Goal: Task Accomplishment & Management: Complete application form

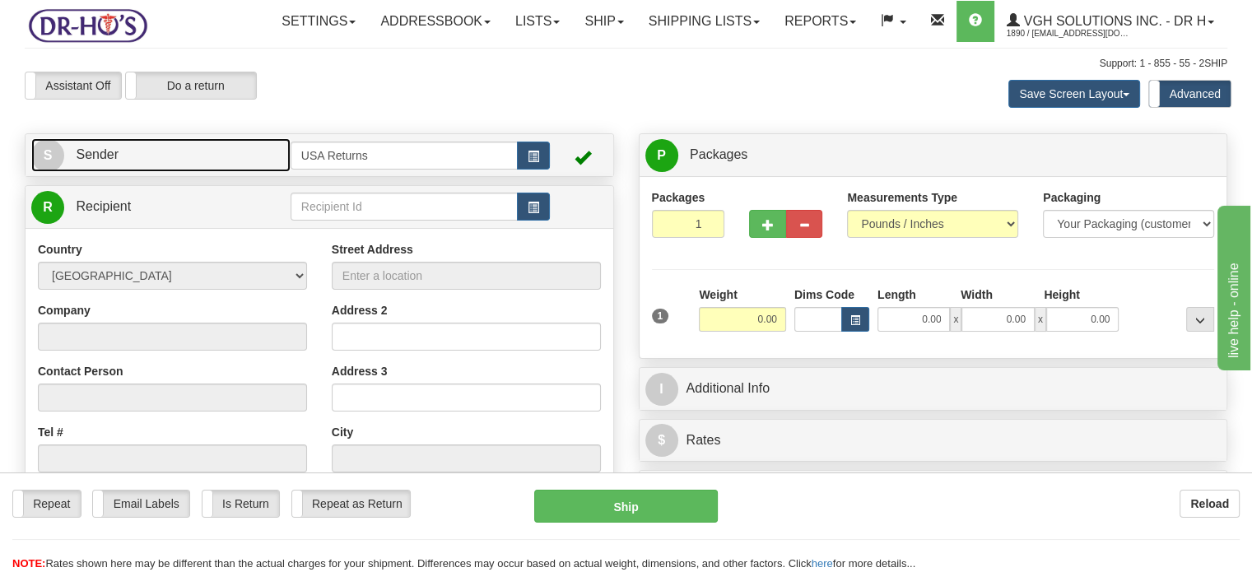
click at [273, 172] on link "S Sender" at bounding box center [160, 155] width 259 height 34
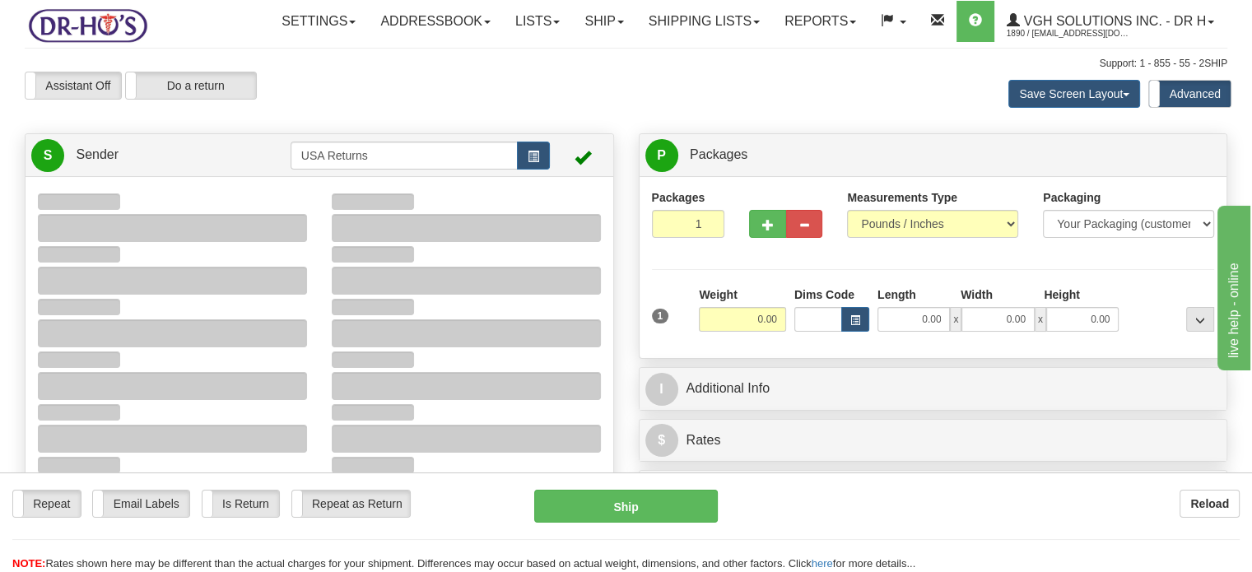
click at [552, 172] on td at bounding box center [579, 155] width 58 height 34
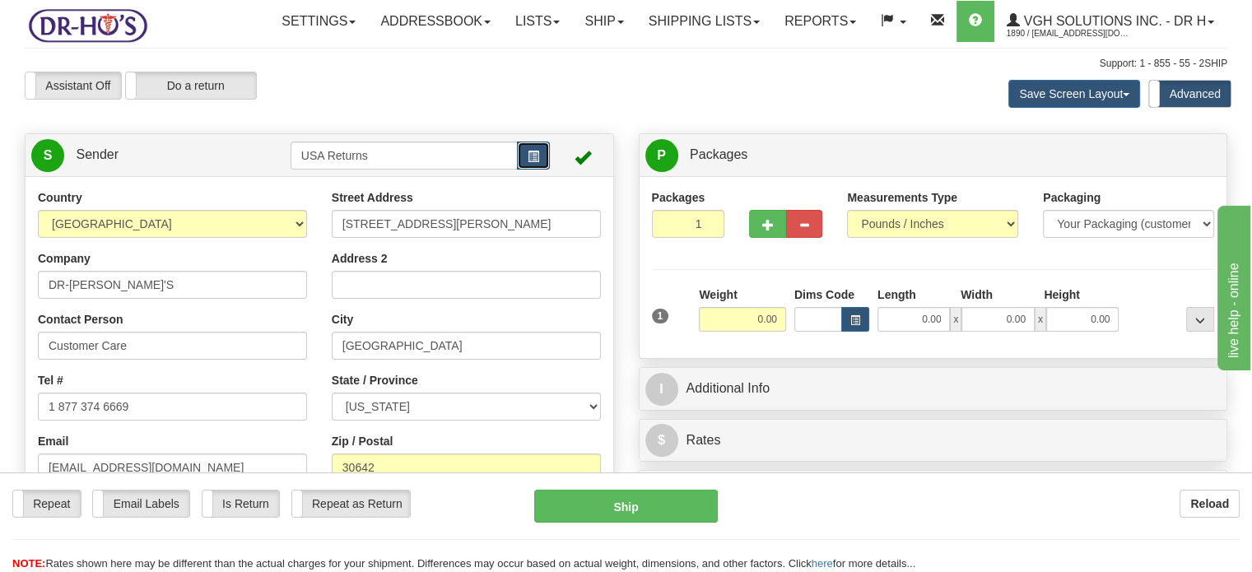
click at [543, 170] on button "button" at bounding box center [533, 156] width 33 height 28
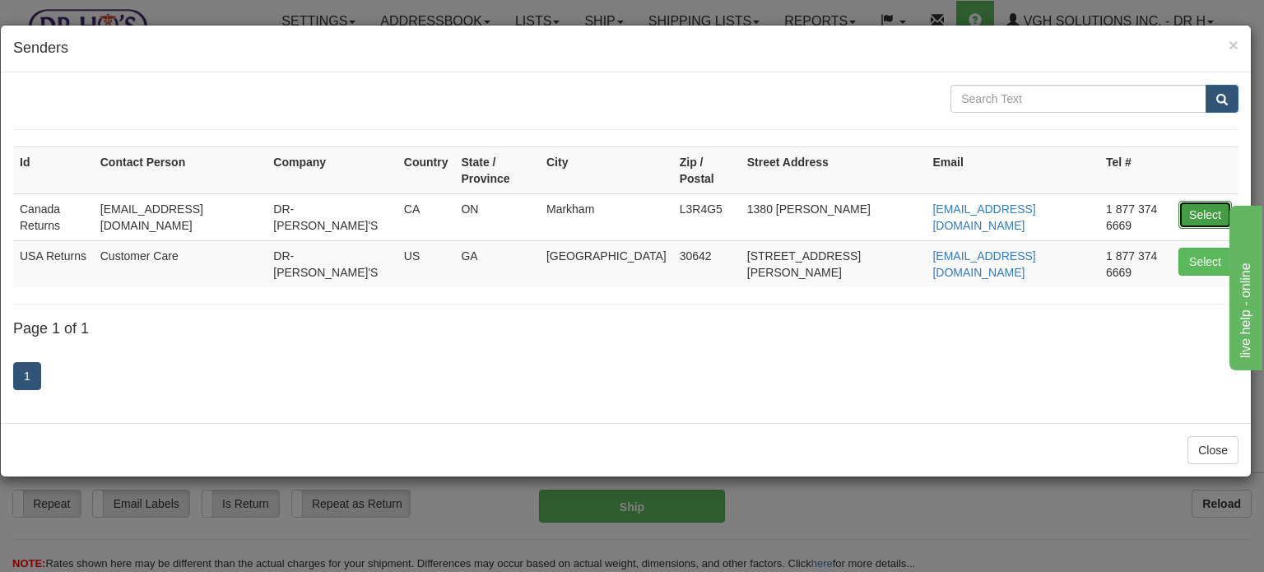
click at [1199, 201] on button "Select" at bounding box center [1205, 215] width 53 height 28
type input "Canada Returns"
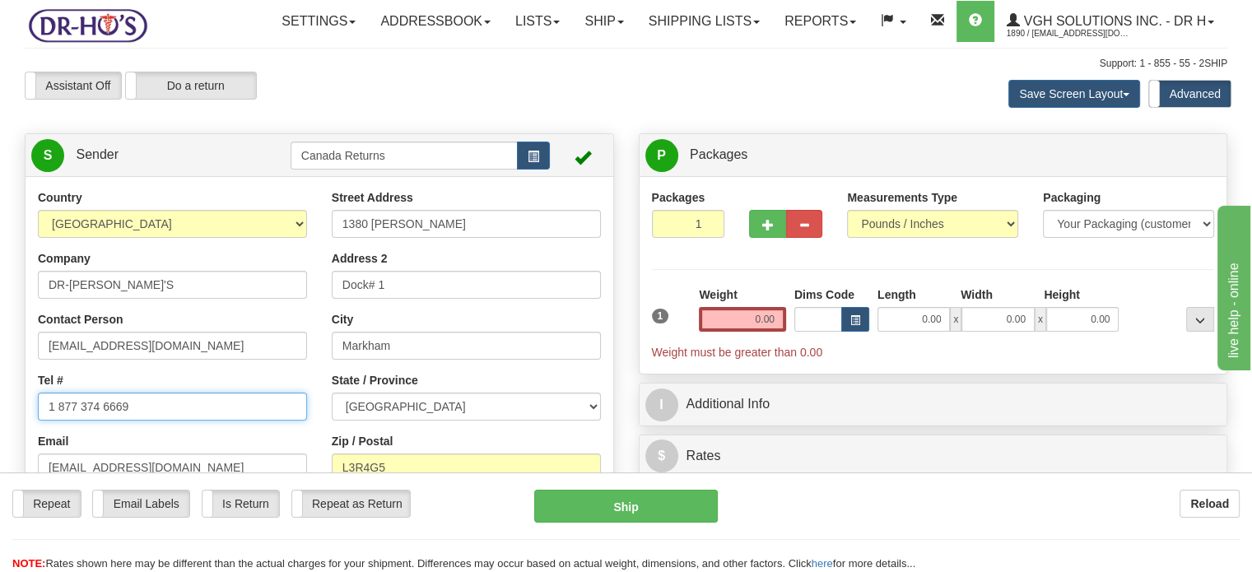
click at [184, 421] on input "1 877 374 6669" at bounding box center [172, 407] width 269 height 28
paste input "4384022006"
click at [184, 421] on input "1 877 374 6669" at bounding box center [172, 407] width 269 height 28
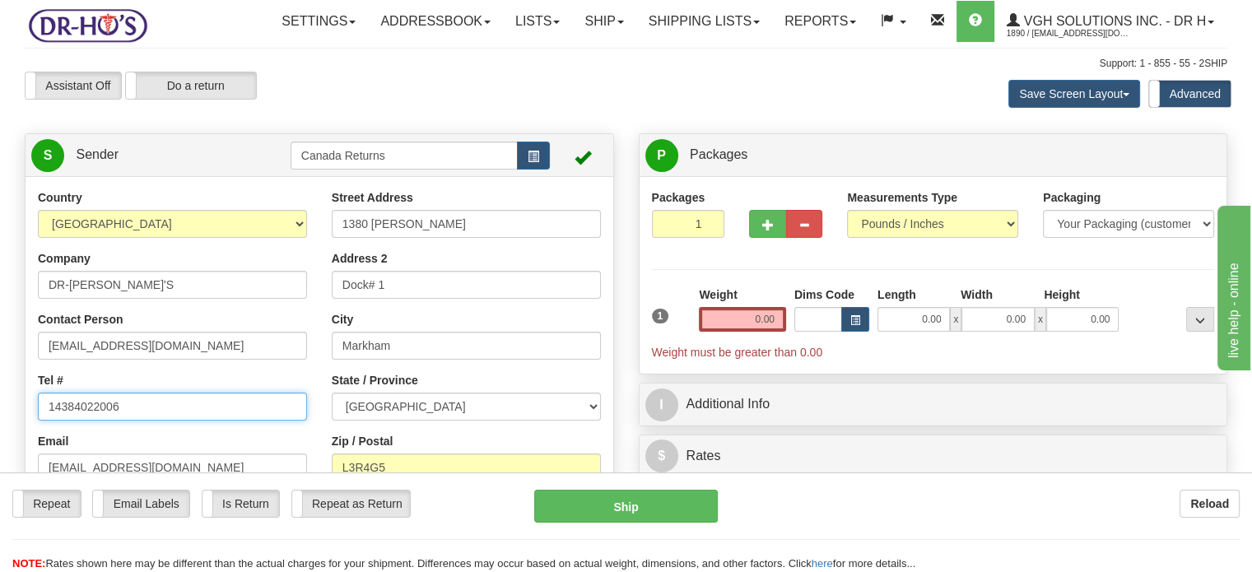
type input "14384022006"
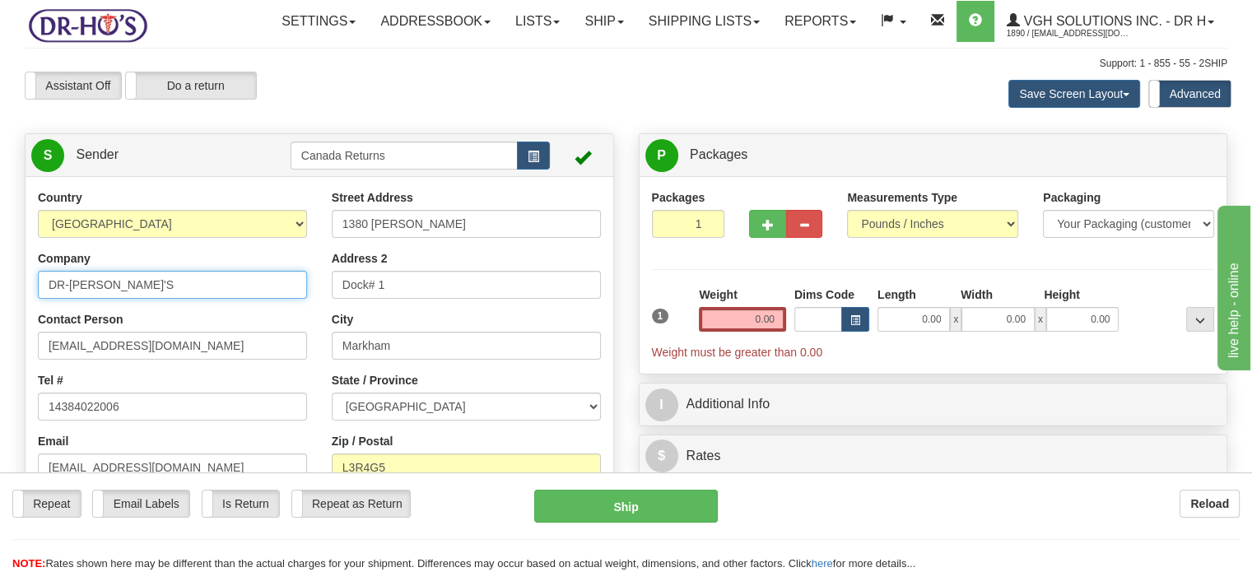
click at [165, 299] on input "DR-[PERSON_NAME]'S" at bounding box center [172, 285] width 269 height 28
type input "[PERSON_NAME]"
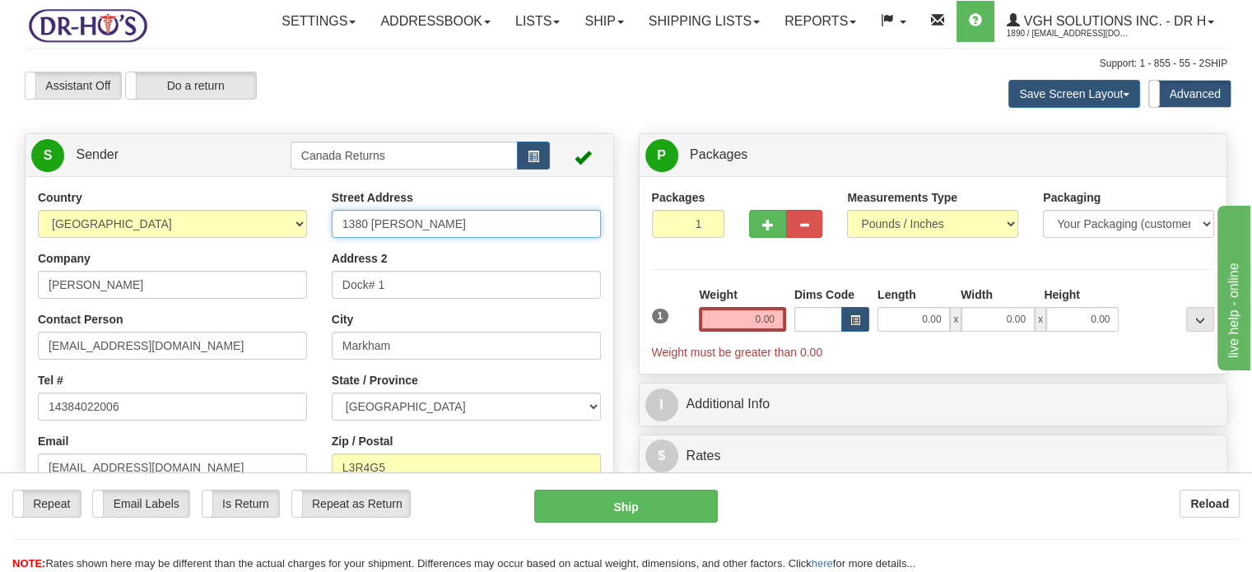
click at [418, 238] on input "1380 [PERSON_NAME]" at bounding box center [466, 224] width 269 height 28
paste input "[STREET_ADDRESS][PERSON_NAME][PERSON_NAME]"
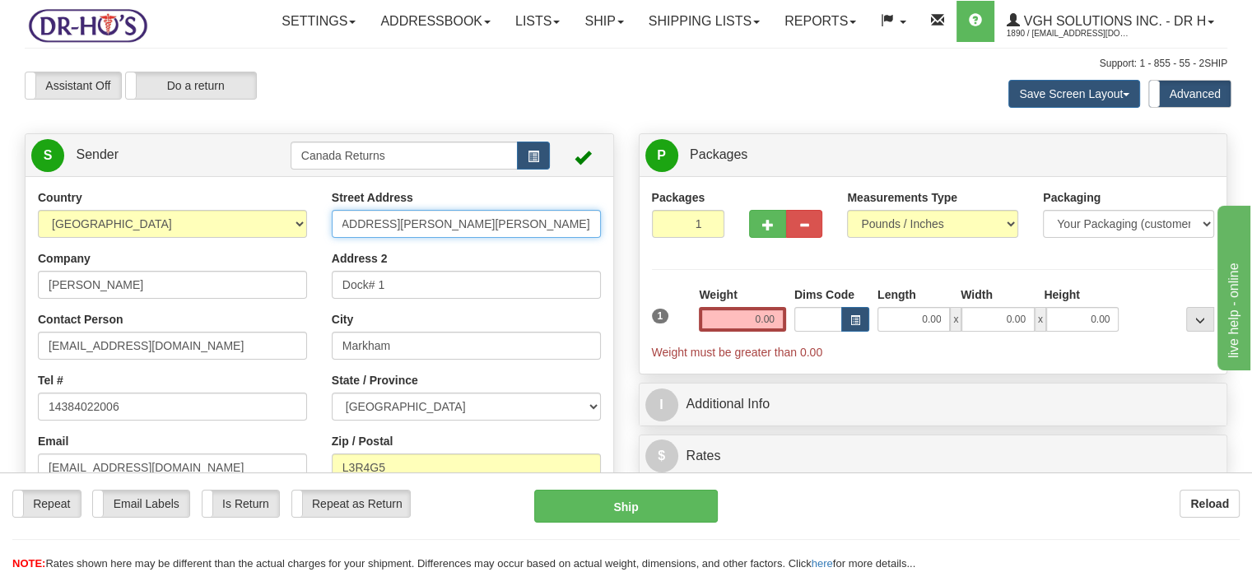
drag, startPoint x: 367, startPoint y: 259, endPoint x: 599, endPoint y: 260, distance: 232.1
click at [599, 238] on input "[STREET_ADDRESS][PERSON_NAME][PERSON_NAME]" at bounding box center [466, 224] width 269 height 28
type input "[STREET_ADDRESS][PERSON_NAME]"
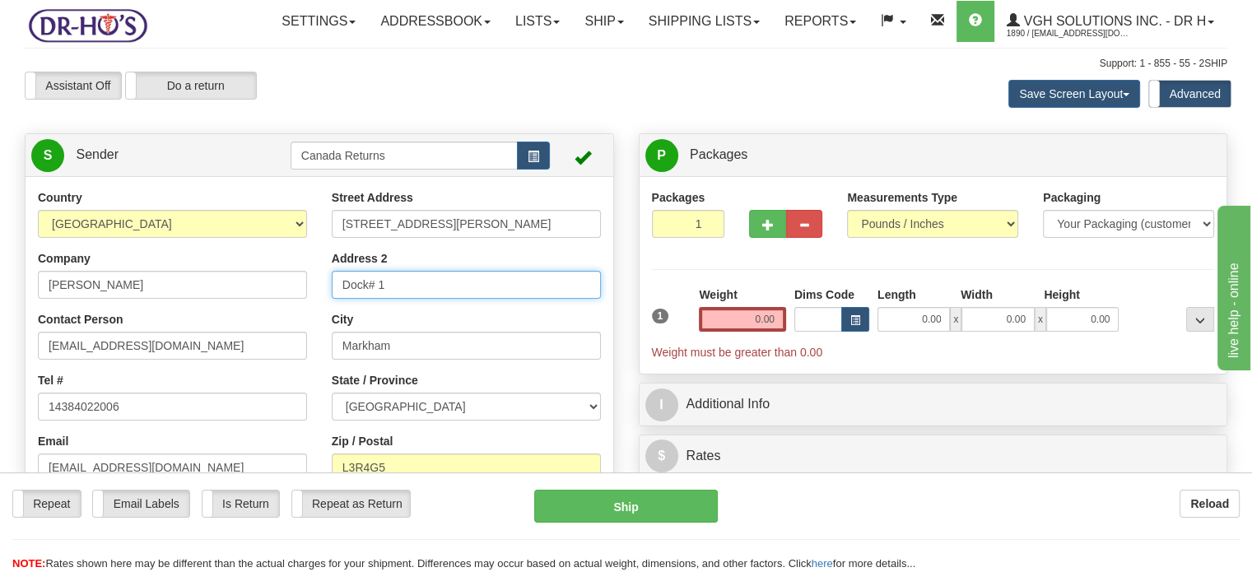
click at [450, 299] on input "Dock# 1" at bounding box center [466, 285] width 269 height 28
click at [450, 299] on input "Address 2" at bounding box center [466, 285] width 269 height 28
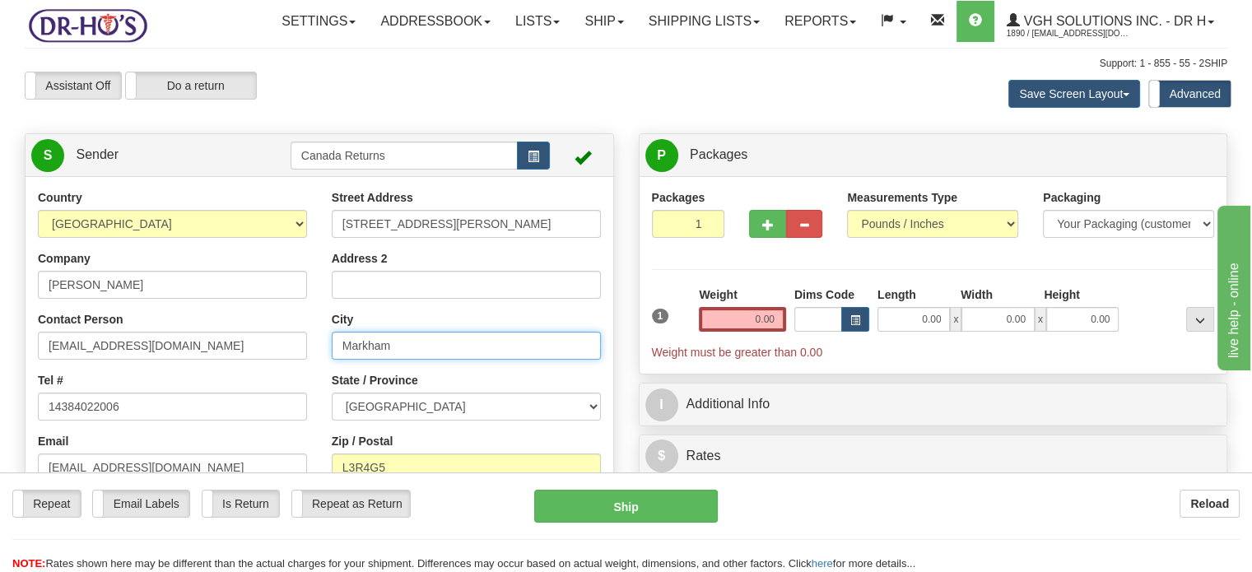
click at [409, 360] on input "Markham" at bounding box center [466, 346] width 269 height 28
paste input "[PERSON_NAME] [GEOGRAPHIC_DATA], J7V6W4 [GEOGRAPHIC_DATA]"
click at [409, 360] on input "[PERSON_NAME] [GEOGRAPHIC_DATA], J7V6W4 [GEOGRAPHIC_DATA]" at bounding box center [466, 346] width 269 height 28
drag, startPoint x: 431, startPoint y: 380, endPoint x: 691, endPoint y: 370, distance: 260.3
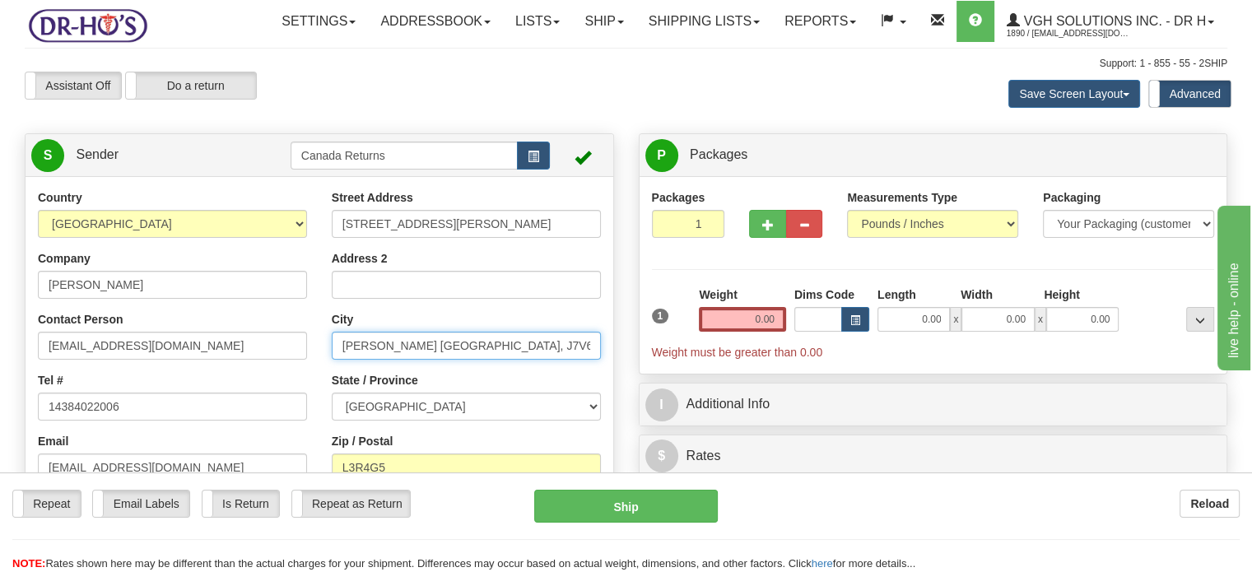
click at [691, 133] on div "Create a label for the return Create Pickup Without Label S Sender" at bounding box center [625, 133] width 1227 height 0
type input "[PERSON_NAME]"
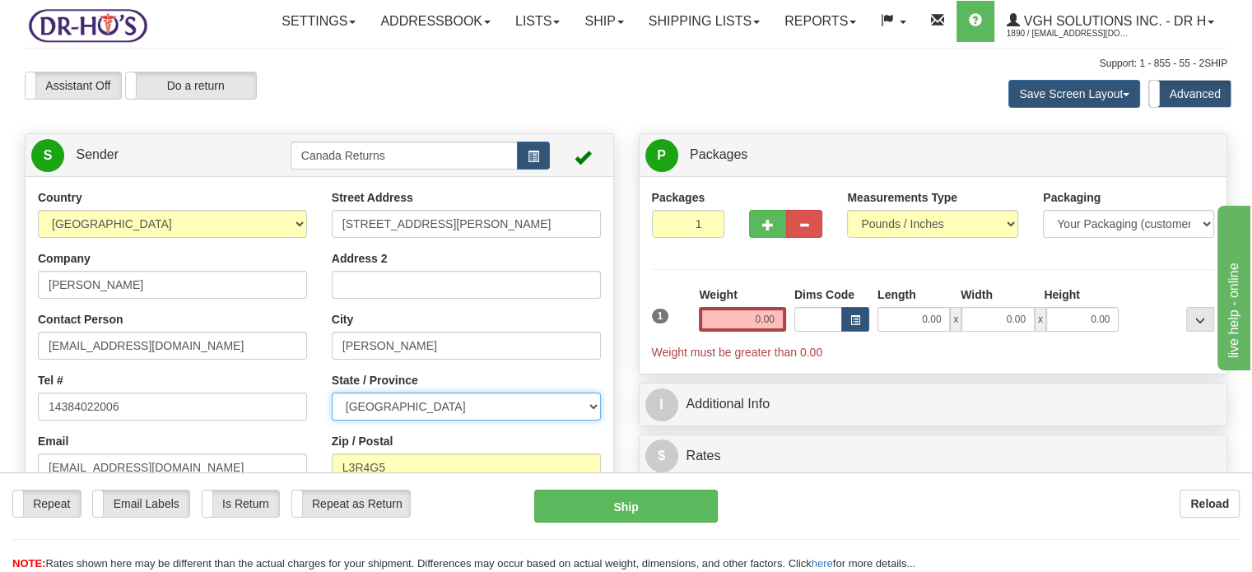
click at [532, 421] on select "[GEOGRAPHIC_DATA] [GEOGRAPHIC_DATA] [GEOGRAPHIC_DATA] [GEOGRAPHIC_DATA] [GEOGRA…" at bounding box center [466, 407] width 269 height 28
select select "QC"
click at [332, 421] on select "[GEOGRAPHIC_DATA] [GEOGRAPHIC_DATA] [GEOGRAPHIC_DATA] [GEOGRAPHIC_DATA] [GEOGRA…" at bounding box center [466, 407] width 269 height 28
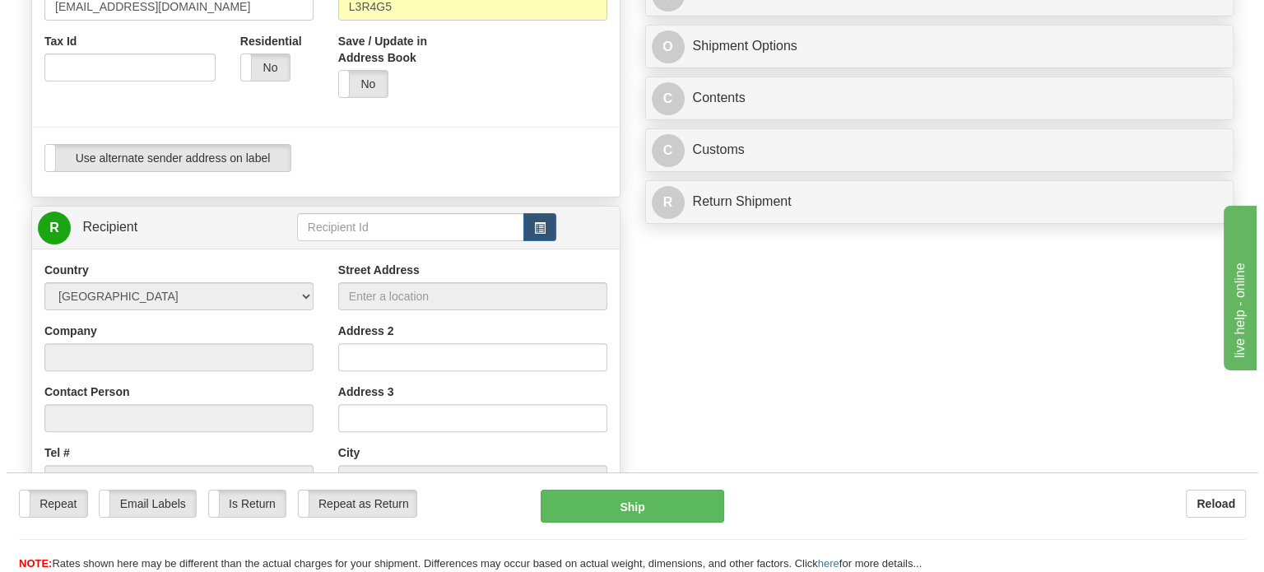
scroll to position [484, 0]
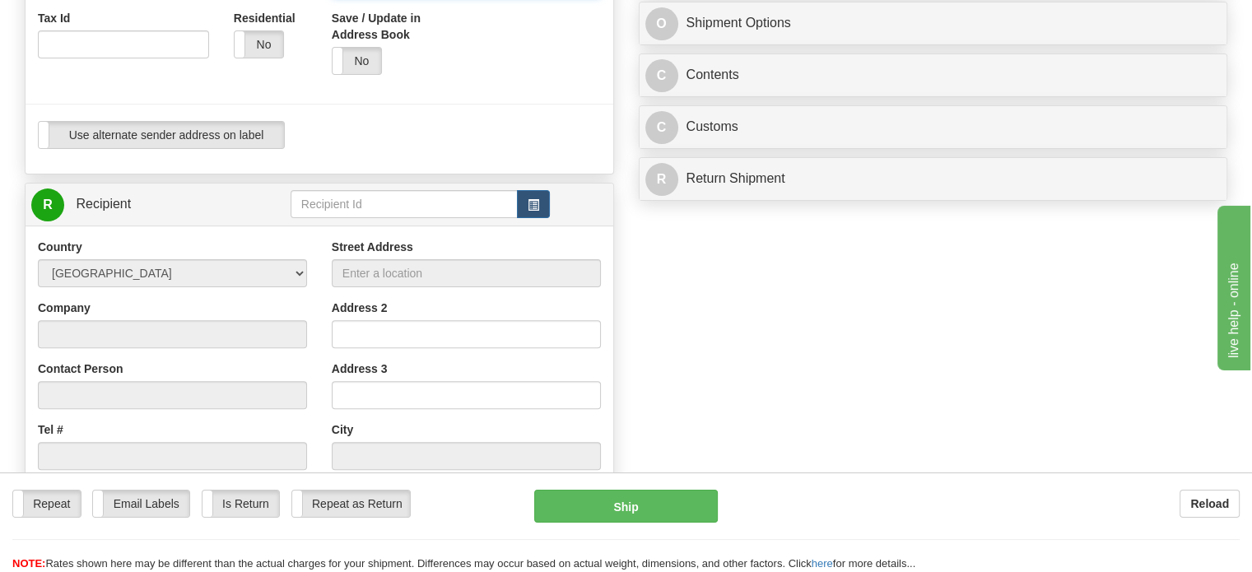
paste input "[GEOGRAPHIC_DATA], J7V6W4 [GEOGRAPHIC_DATA]"
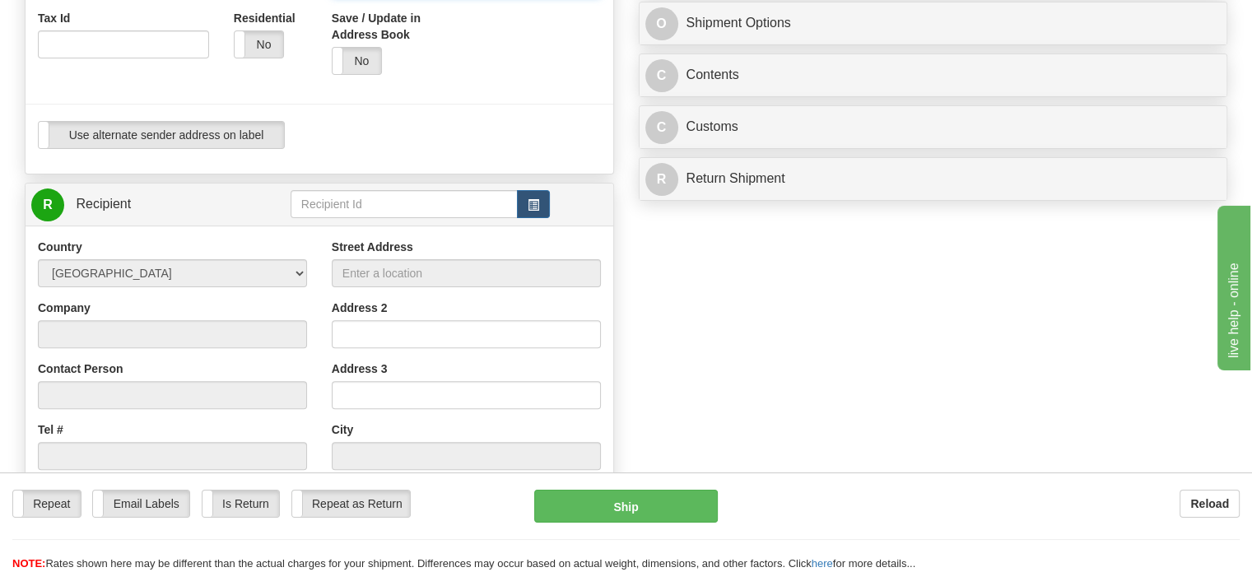
type input "J7V6W4"
click at [527, 218] on button "button" at bounding box center [533, 204] width 33 height 28
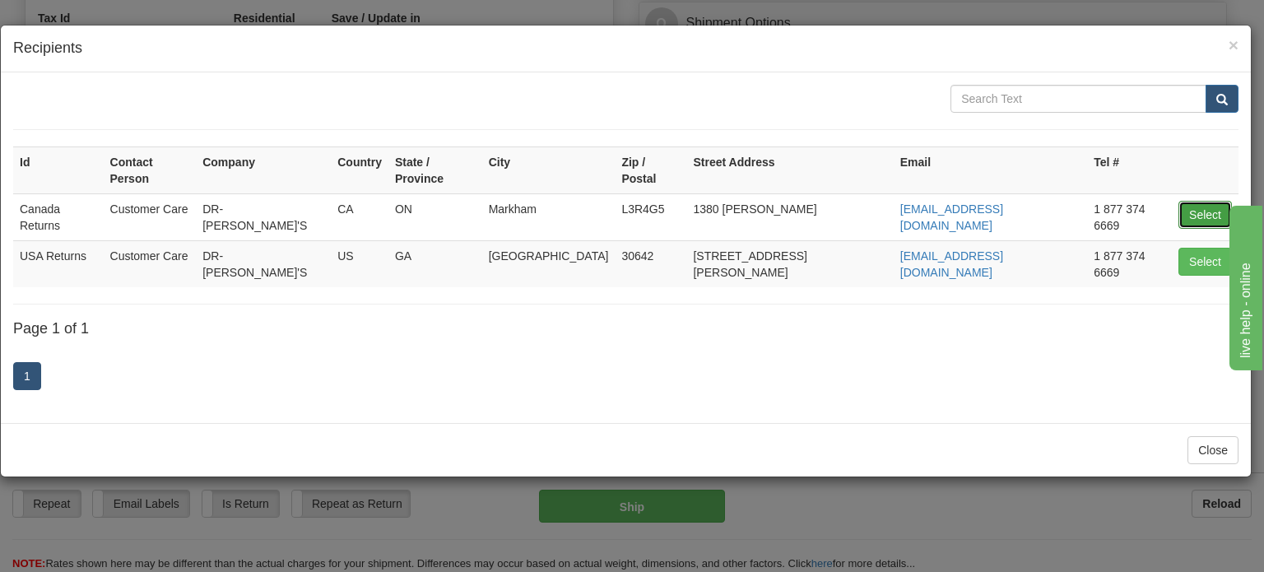
click at [1198, 201] on button "Select" at bounding box center [1205, 215] width 53 height 28
type input "Canada Returns"
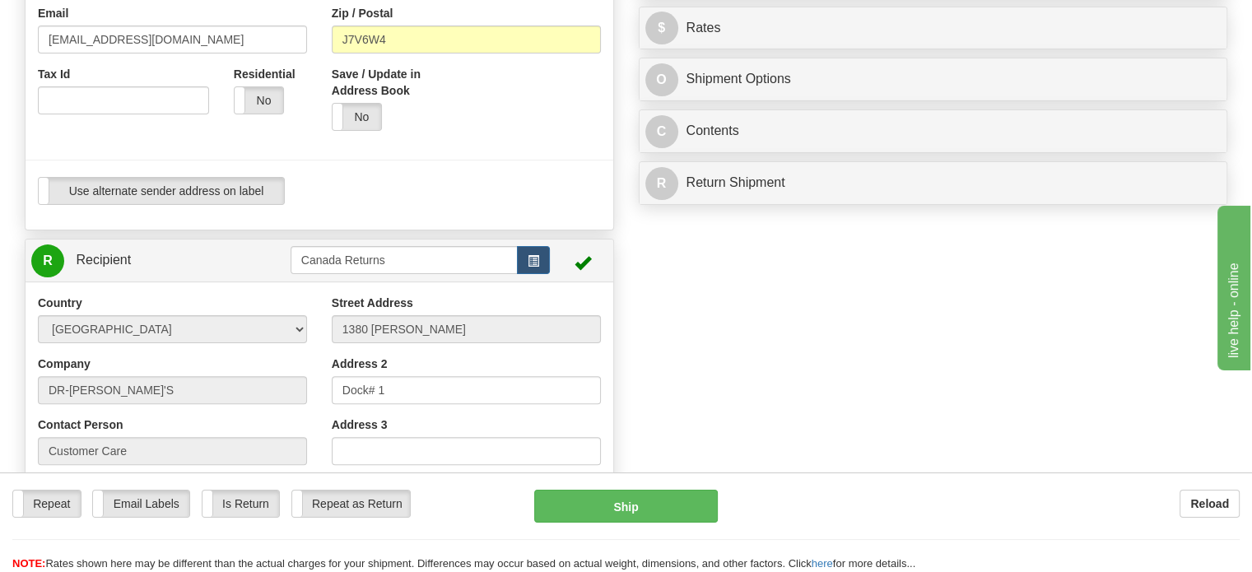
scroll to position [3, 0]
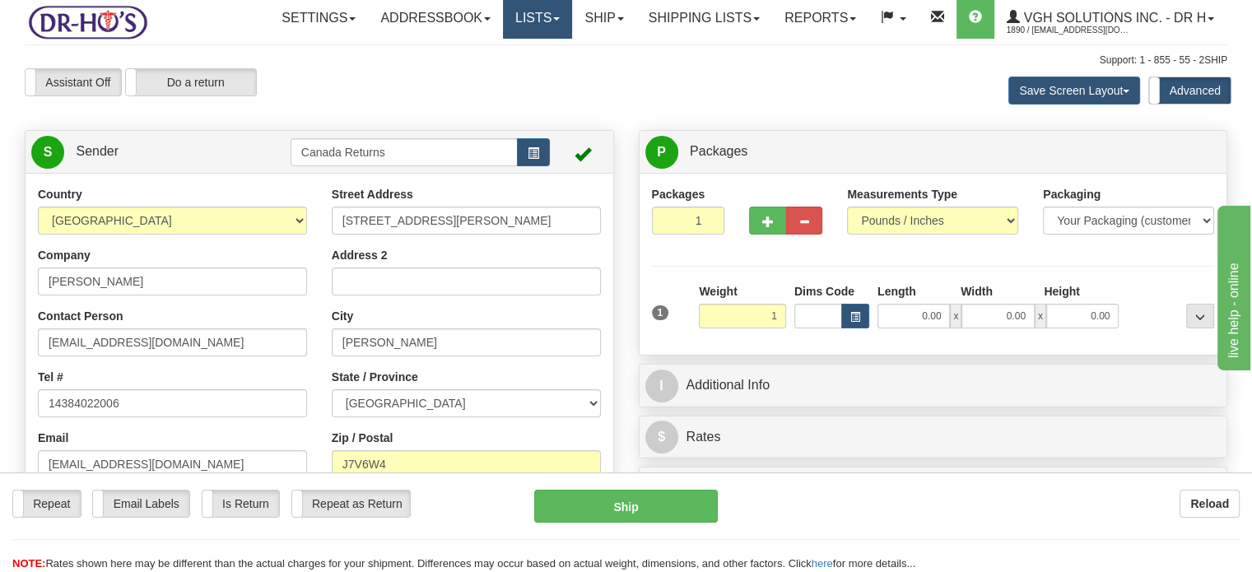
type input "1.00"
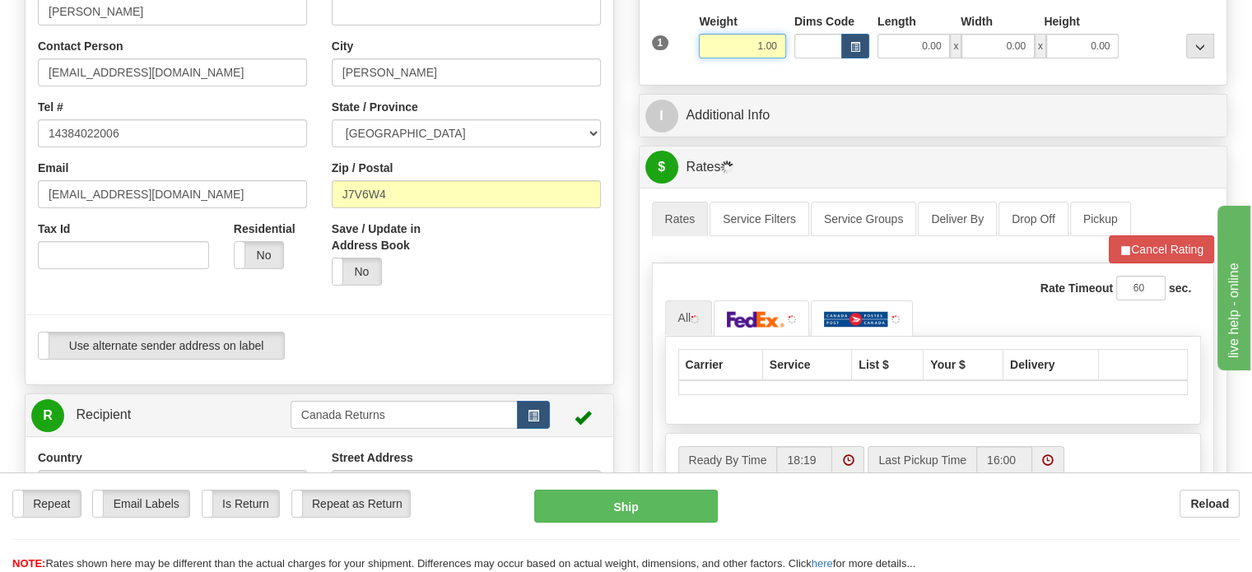
scroll to position [267, 0]
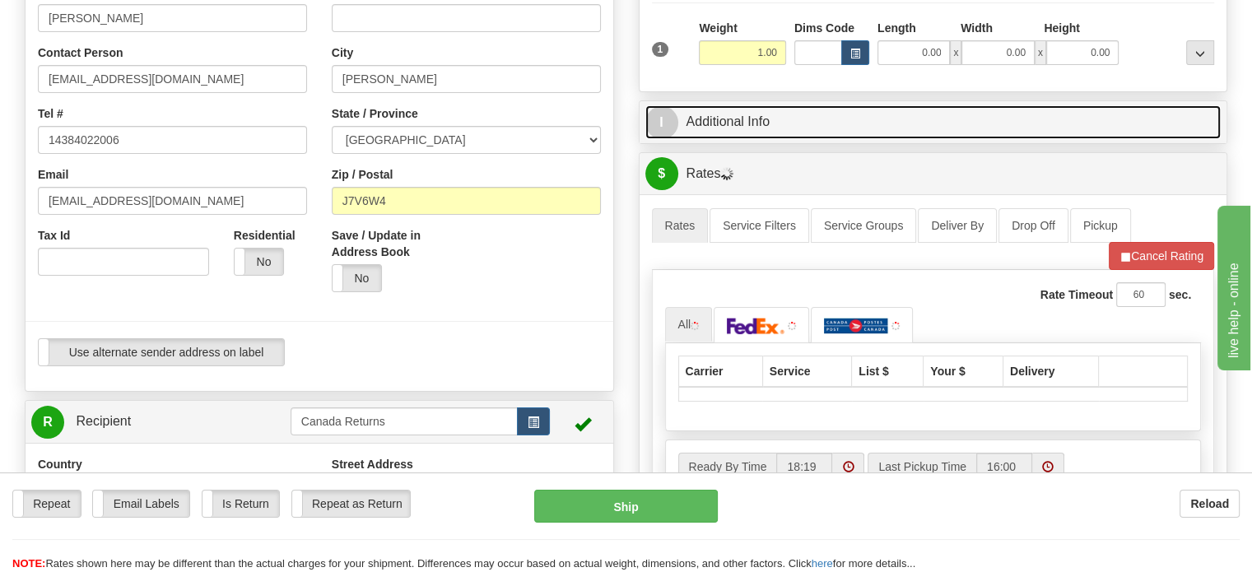
click at [764, 139] on link "I Additional Info" at bounding box center [933, 122] width 576 height 34
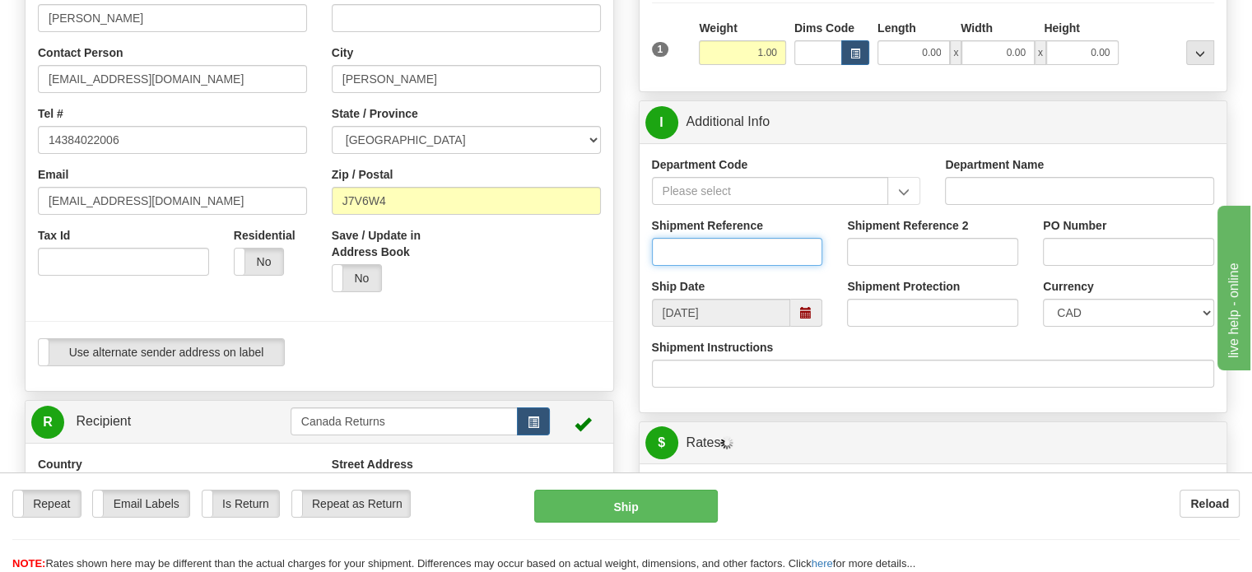
click at [715, 266] on input "Shipment Reference" at bounding box center [737, 252] width 171 height 28
paste input "1187745"
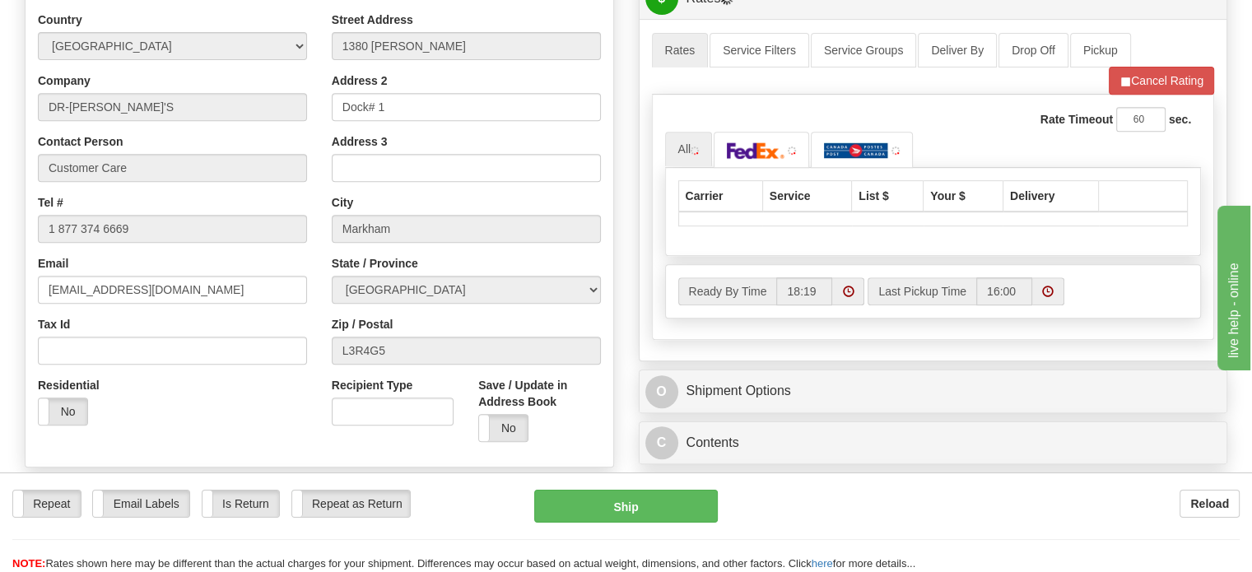
scroll to position [714, 0]
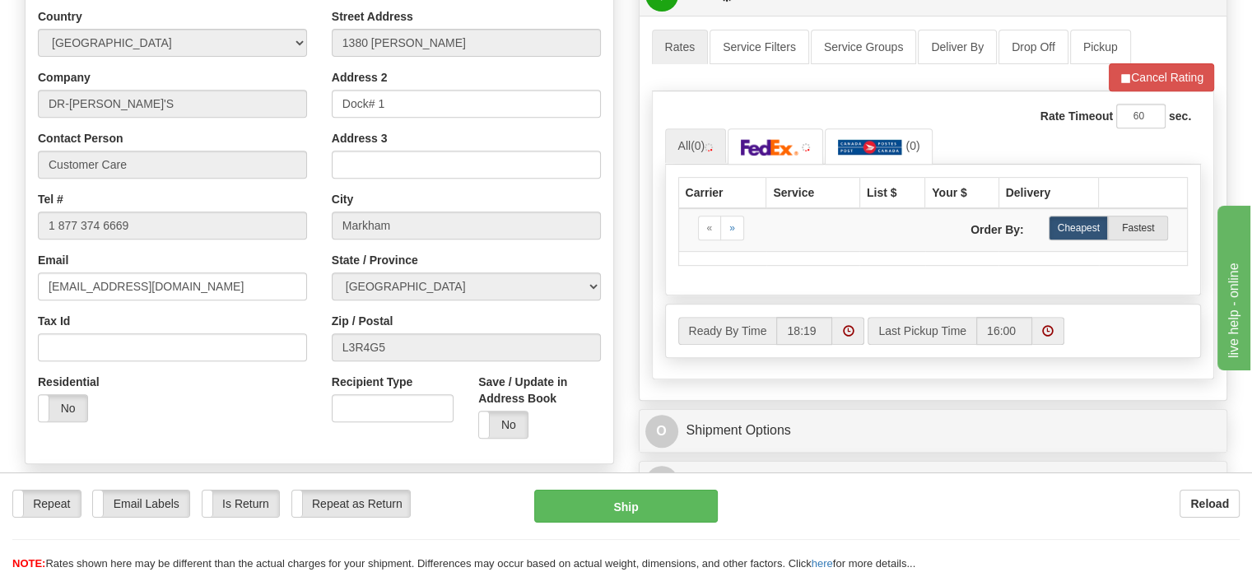
type input "1187745"
